Goal: Navigation & Orientation: Find specific page/section

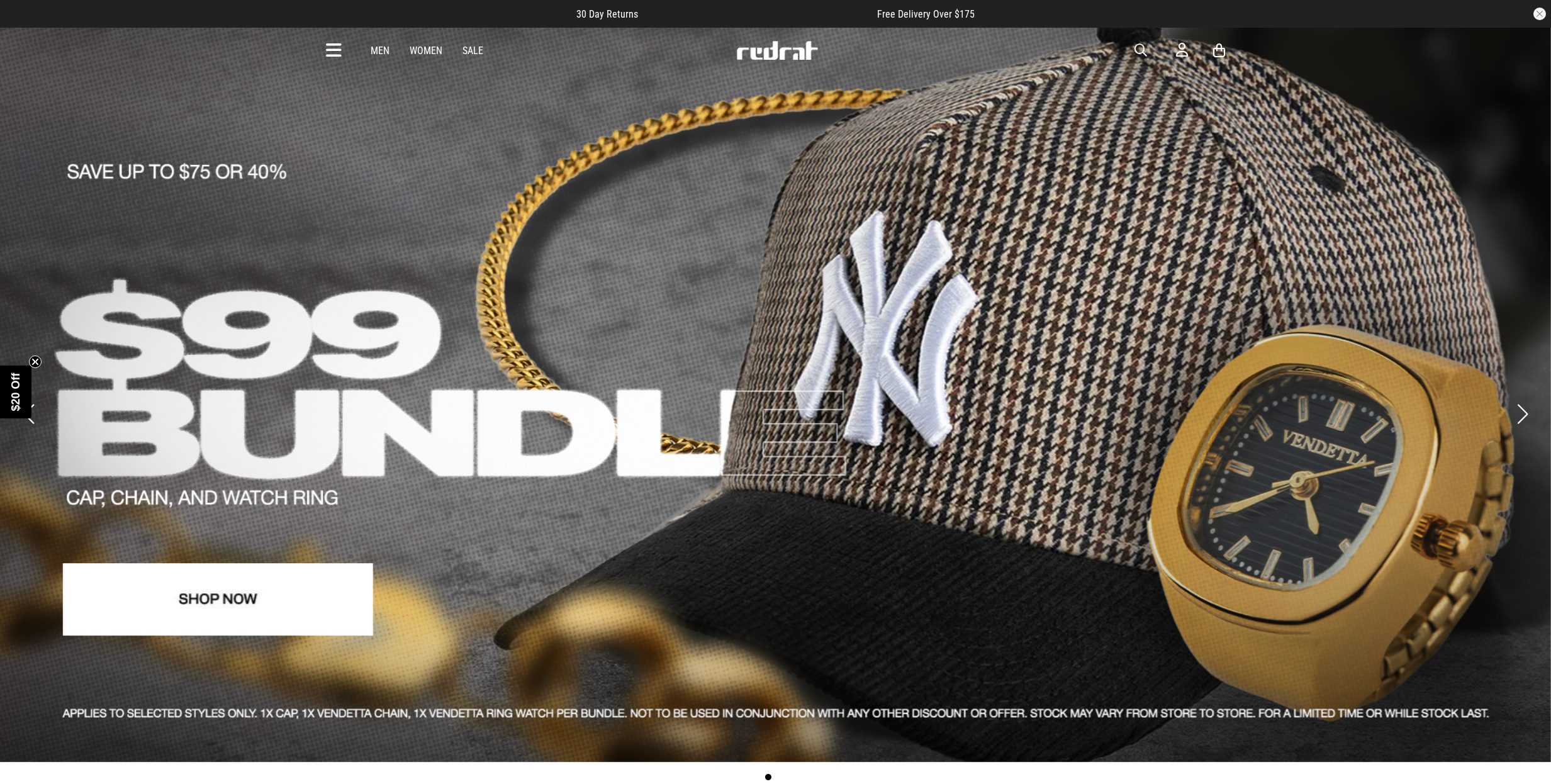
click at [340, 57] on icon at bounding box center [333, 51] width 16 height 21
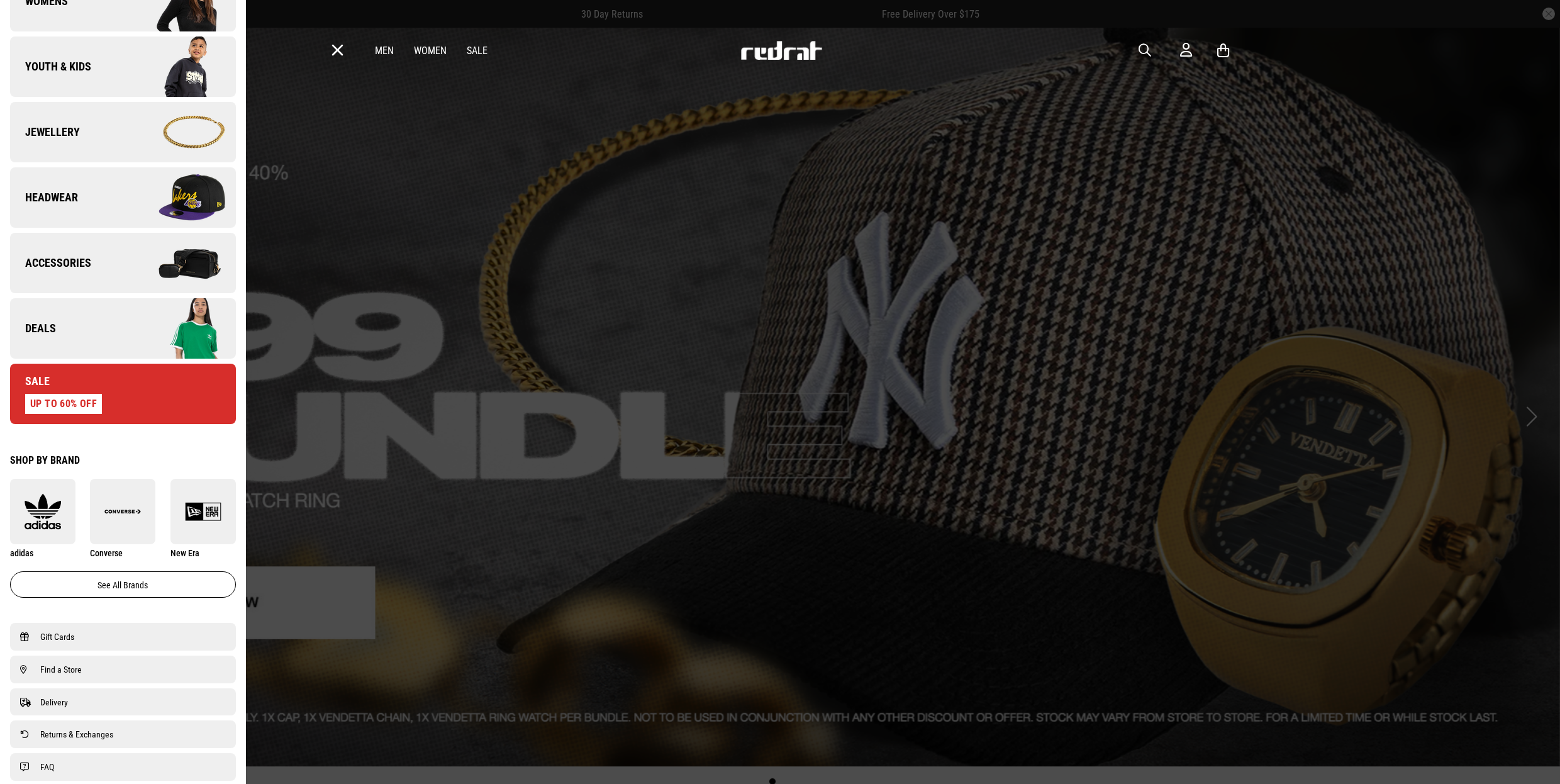
scroll to position [578, 0]
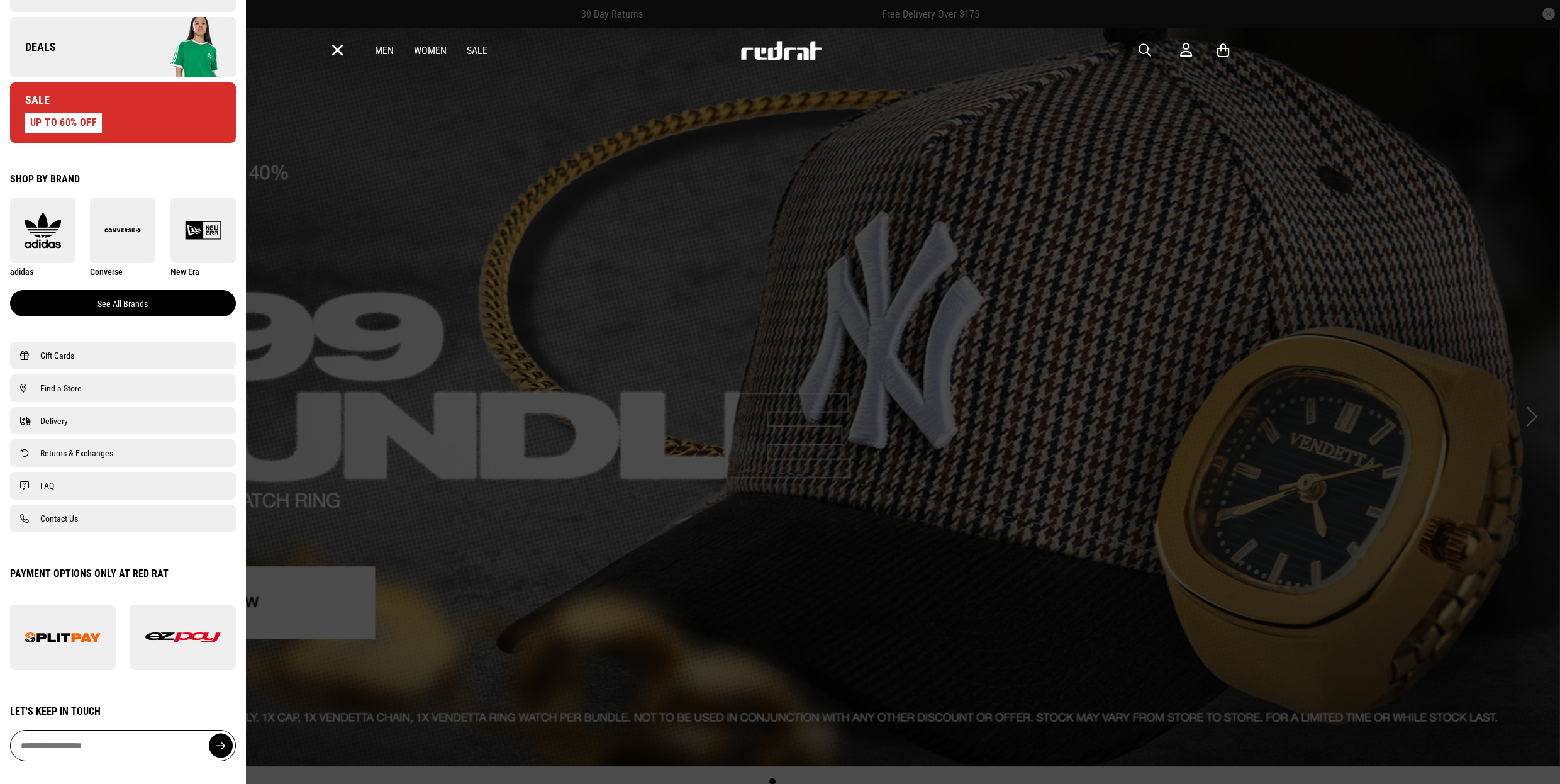
click at [124, 299] on link "See all brands" at bounding box center [123, 303] width 225 height 27
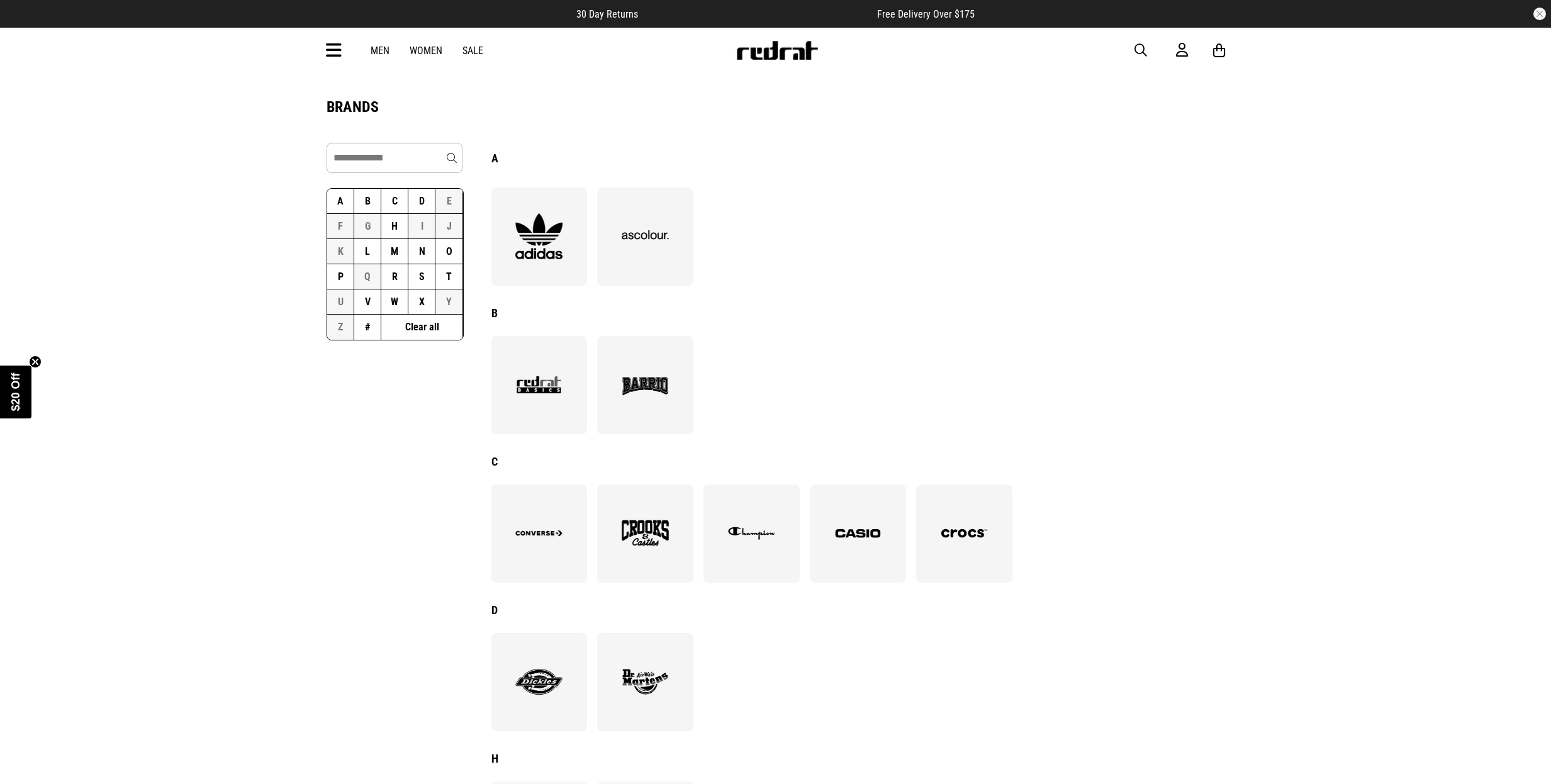
click at [440, 273] on button "T" at bounding box center [448, 277] width 27 height 25
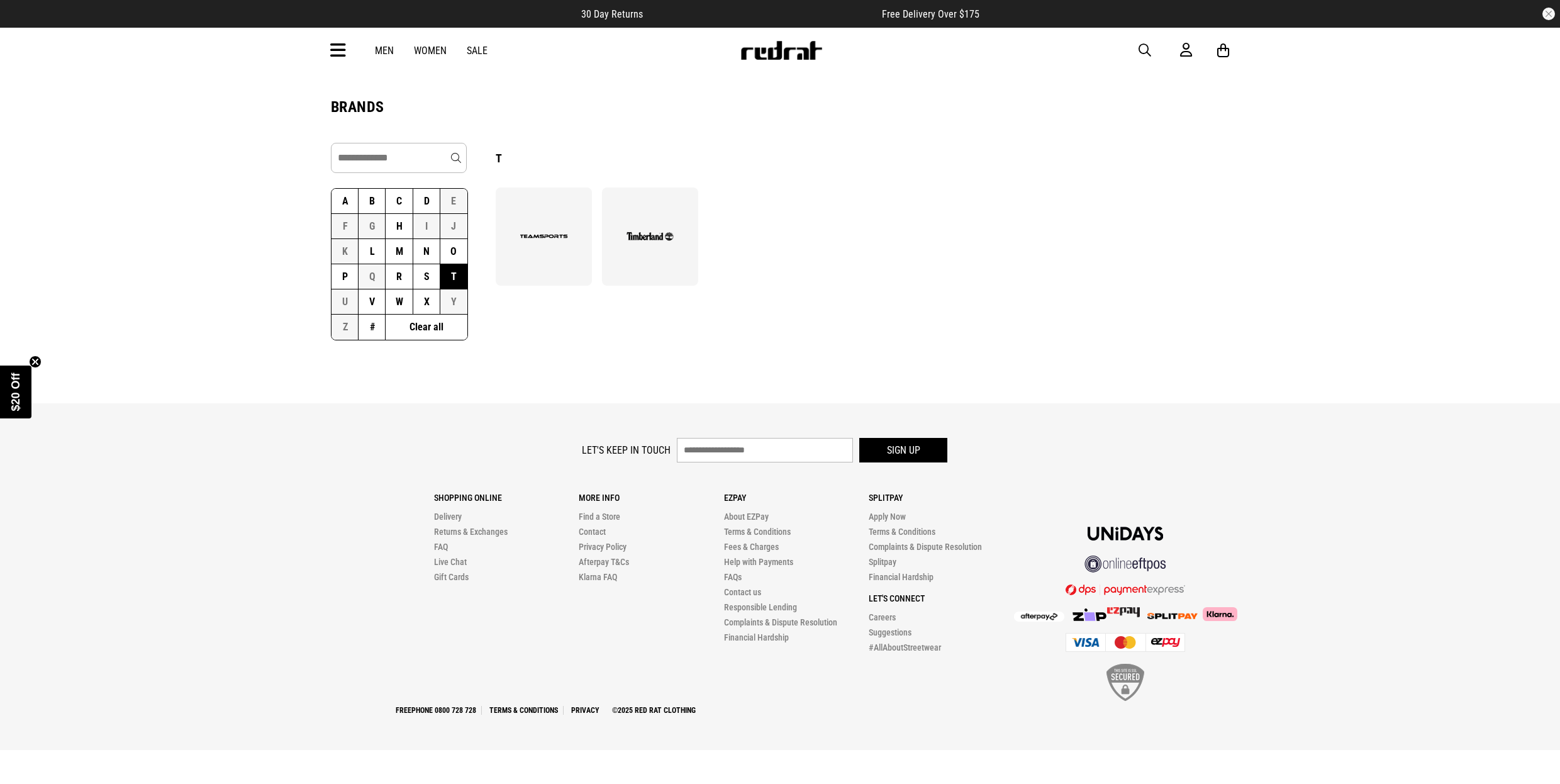
click at [667, 244] on img at bounding box center [650, 236] width 69 height 47
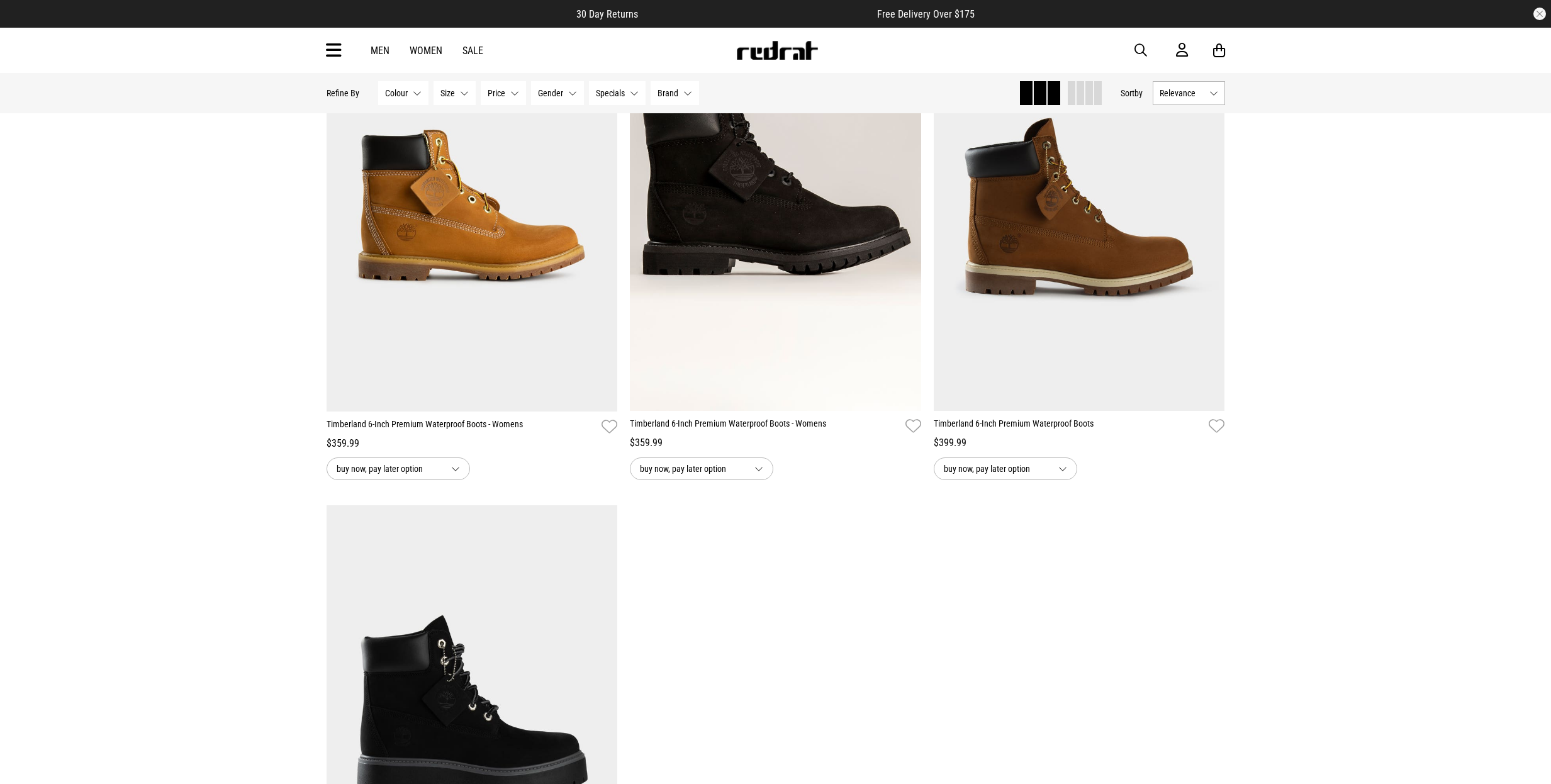
scroll to position [2039, 0]
